Goal: Information Seeking & Learning: Check status

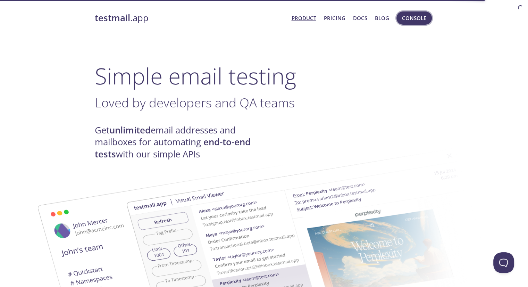
click at [405, 16] on span "Console" at bounding box center [414, 18] width 24 height 9
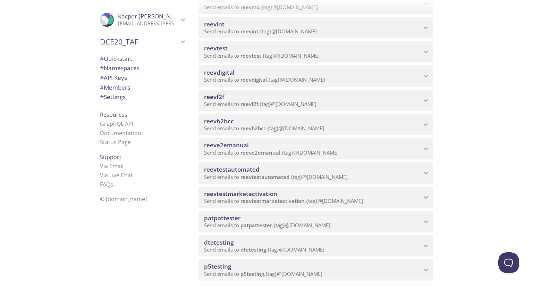
scroll to position [261, 0]
click at [350, 172] on span "reevtestautomated" at bounding box center [312, 169] width 217 height 8
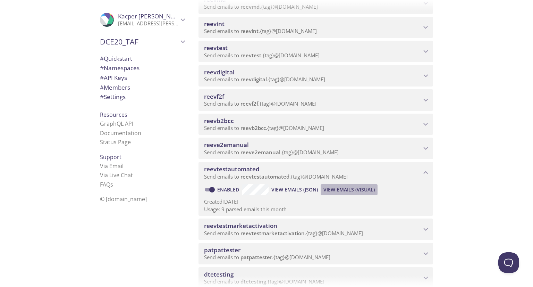
click at [360, 189] on span "View Emails (Visual)" at bounding box center [349, 189] width 51 height 8
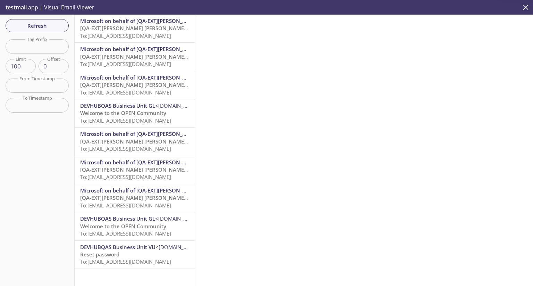
click at [33, 44] on input "text" at bounding box center [37, 46] width 63 height 14
paste input "[EMAIL_ADDRESS][DOMAIN_NAME]"
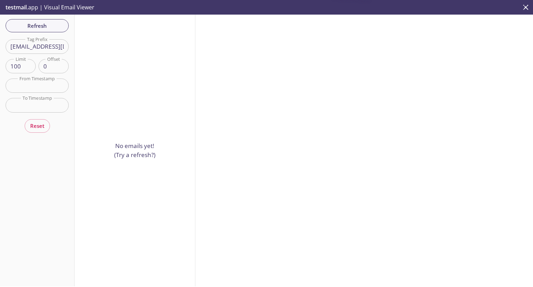
click at [49, 48] on input "[EMAIL_ADDRESS][DOMAIN_NAME]" at bounding box center [37, 46] width 63 height 14
paste input "[PERSON_NAME]"
type input "[PERSON_NAME]"
click at [39, 20] on button "Refresh" at bounding box center [37, 25] width 63 height 13
click at [39, 20] on div "Refresh Filters Tag Prefix jakub Tag Prefix Limit 100 Limit Offset 0 Offset Fro…" at bounding box center [37, 150] width 75 height 271
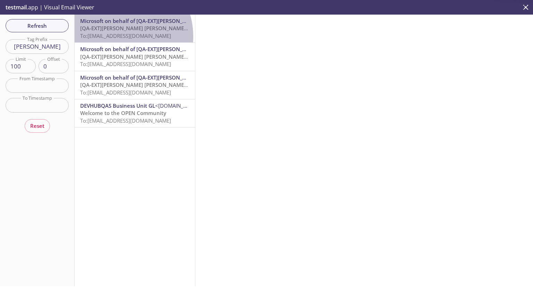
click at [116, 36] on span "To: [EMAIL_ADDRESS][DOMAIN_NAME]" at bounding box center [125, 35] width 91 height 7
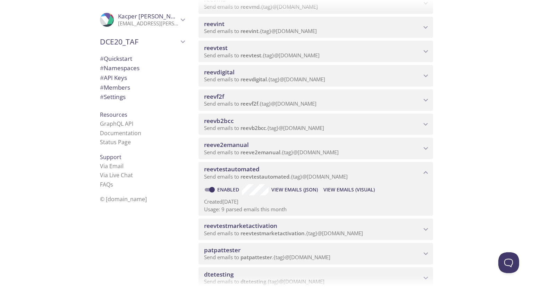
scroll to position [319, 0]
